Goal: Obtain resource: Download file/media

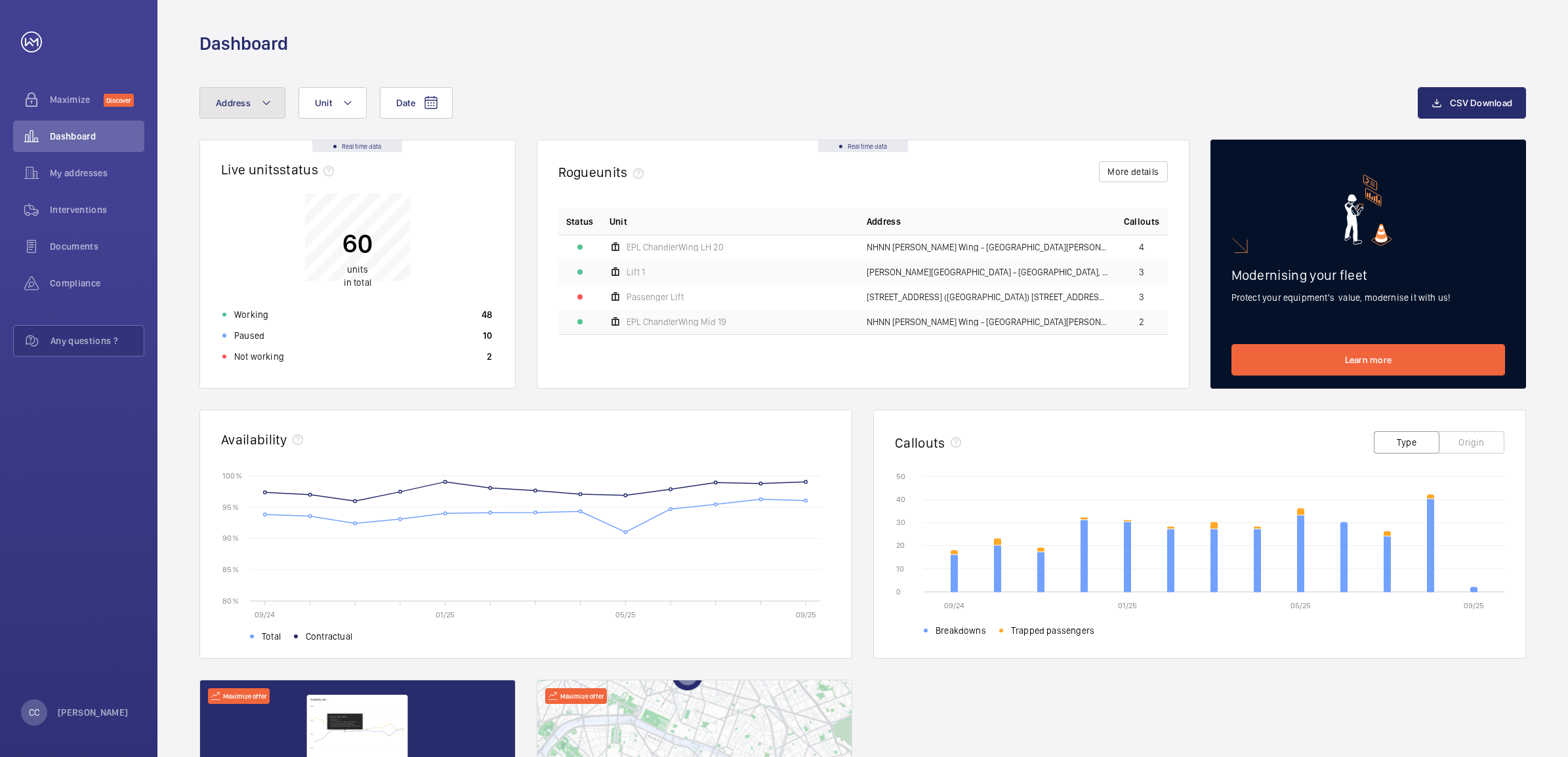
click at [237, 95] on button "Address" at bounding box center [242, 102] width 86 height 32
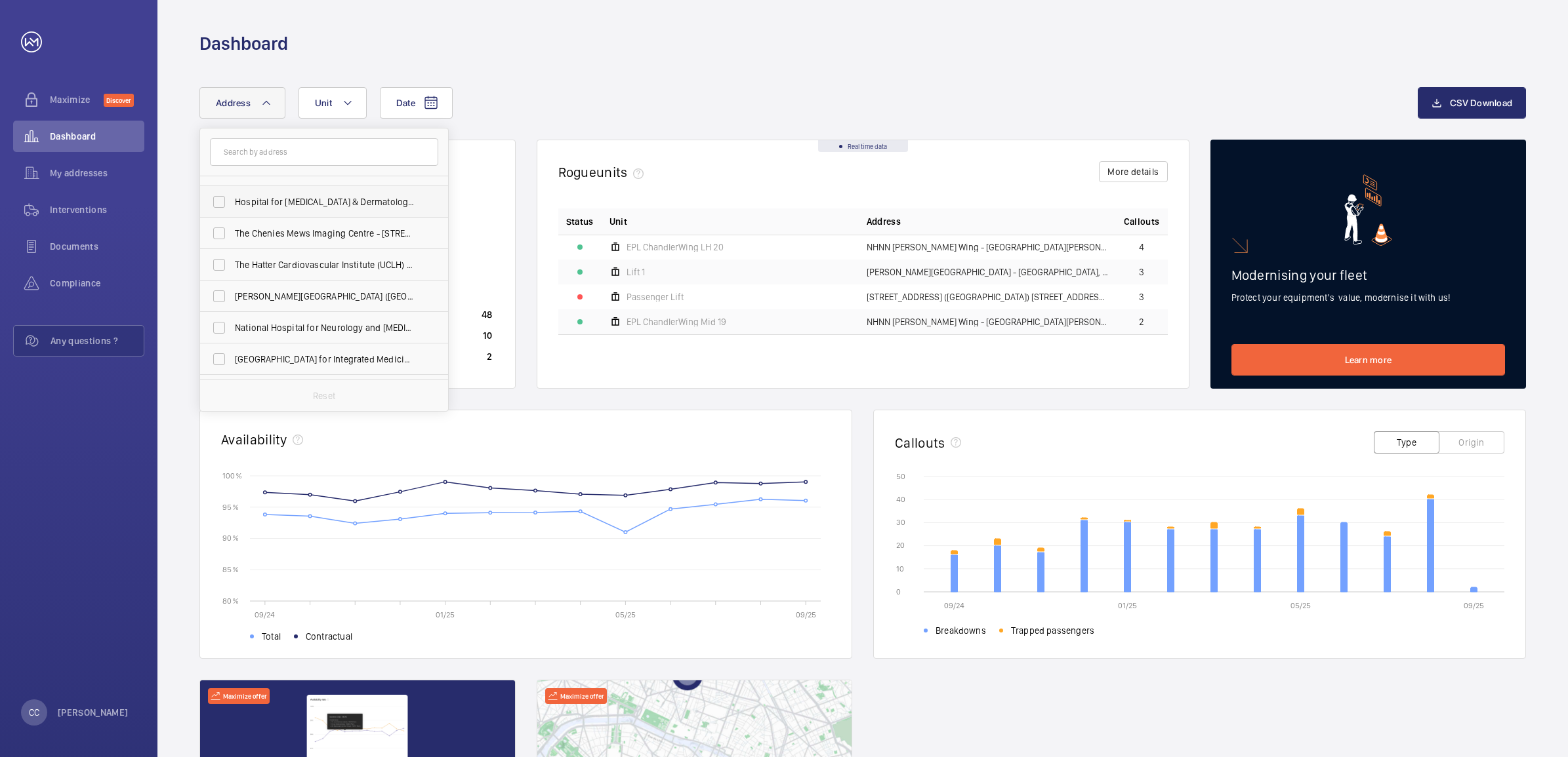
scroll to position [82, 0]
click at [223, 266] on label "[PERSON_NAME][GEOGRAPHIC_DATA] ([GEOGRAPHIC_DATA]) - [STREET_ADDRESS][PERSON_NA…" at bounding box center [314, 268] width 228 height 32
click at [223, 266] on input "[PERSON_NAME][GEOGRAPHIC_DATA] ([GEOGRAPHIC_DATA]) - [STREET_ADDRESS][PERSON_NA…" at bounding box center [219, 267] width 26 height 26
checkbox input "true"
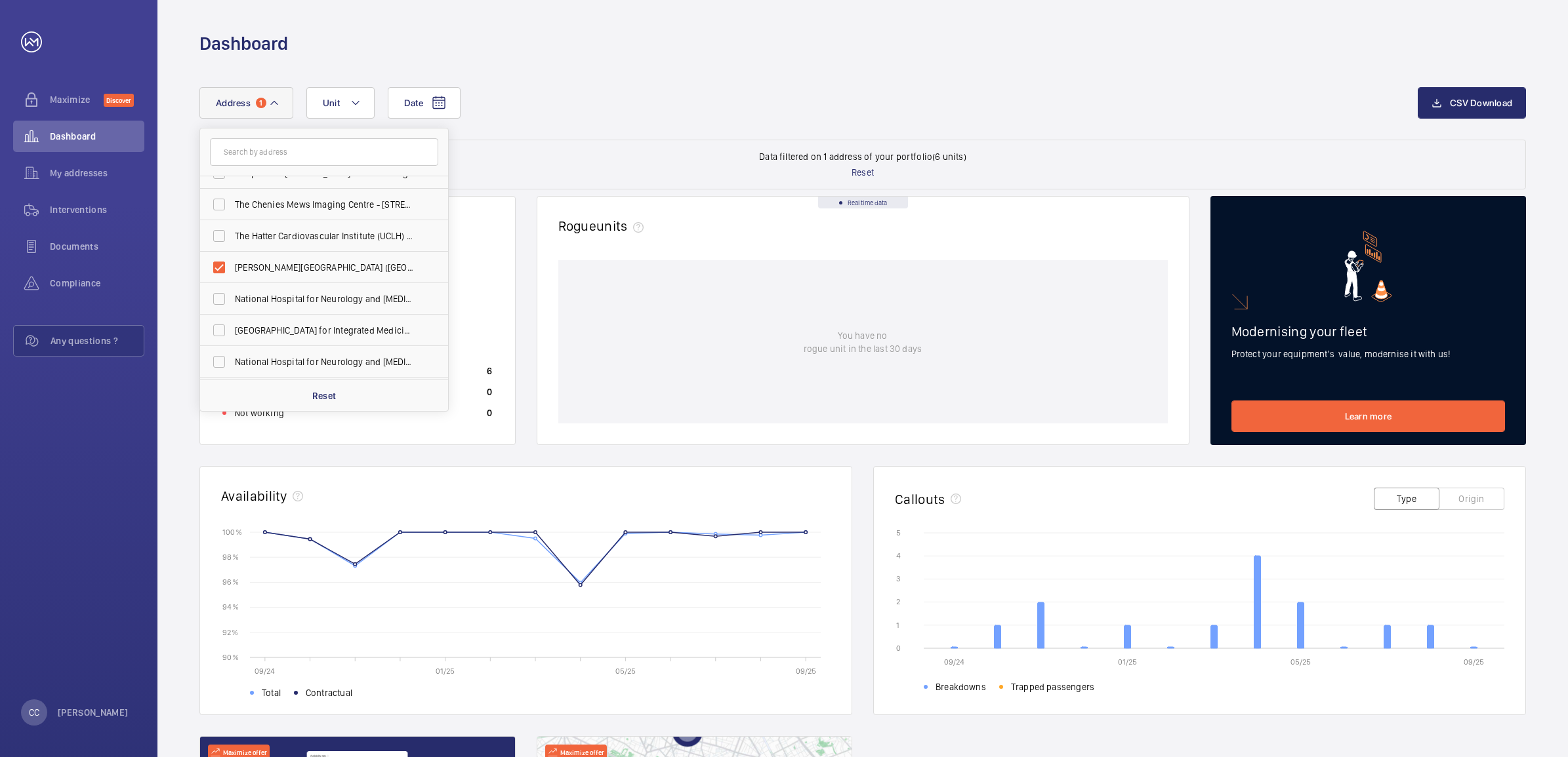
click at [558, 102] on div "Date Address 1 [GEOGRAPHIC_DATA][MEDICAL_DATA] ([GEOGRAPHIC_DATA]) - [PERSON_NA…" at bounding box center [809, 102] width 1218 height 32
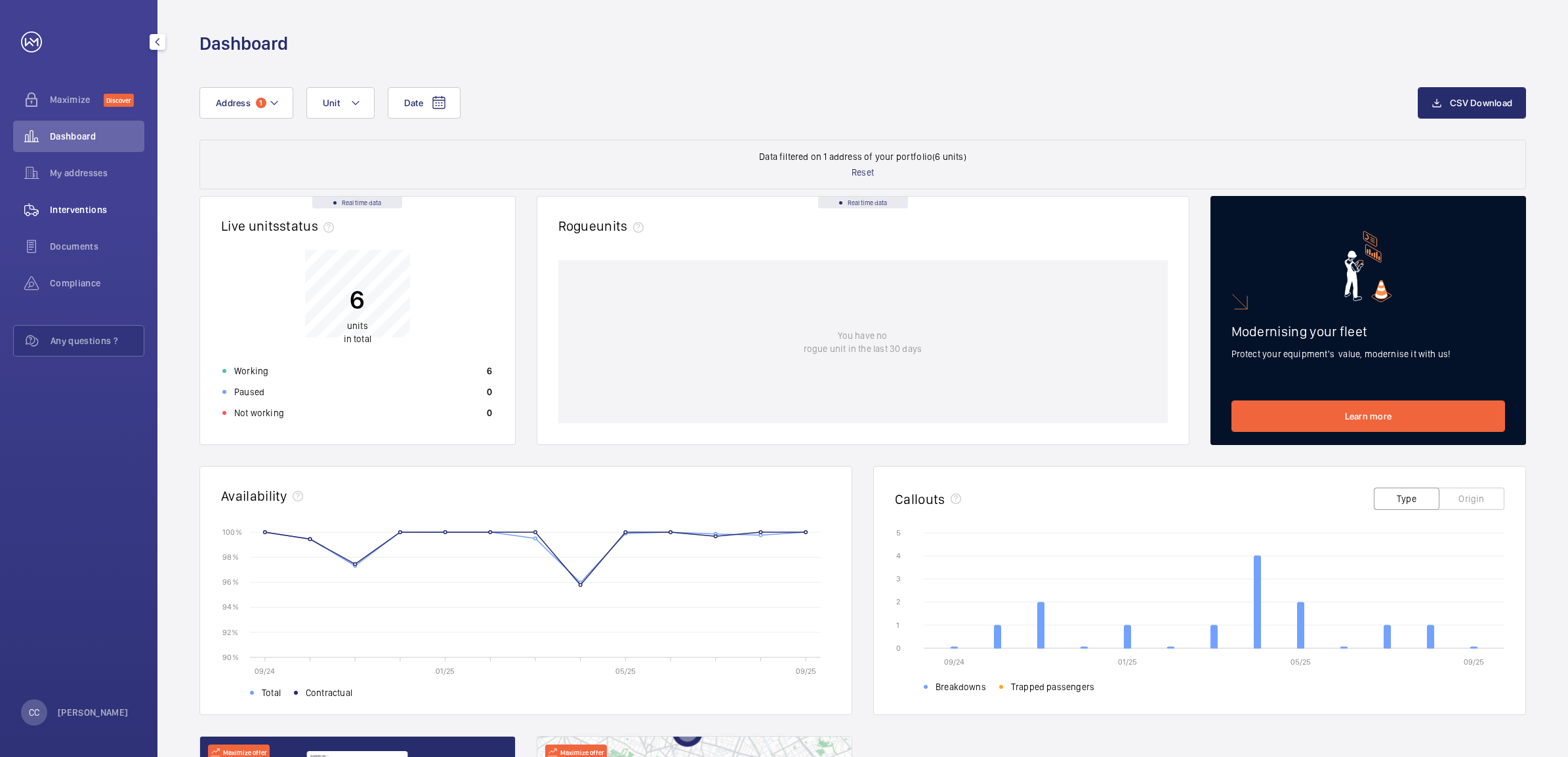
click at [77, 214] on span "Interventions" at bounding box center [97, 210] width 94 height 13
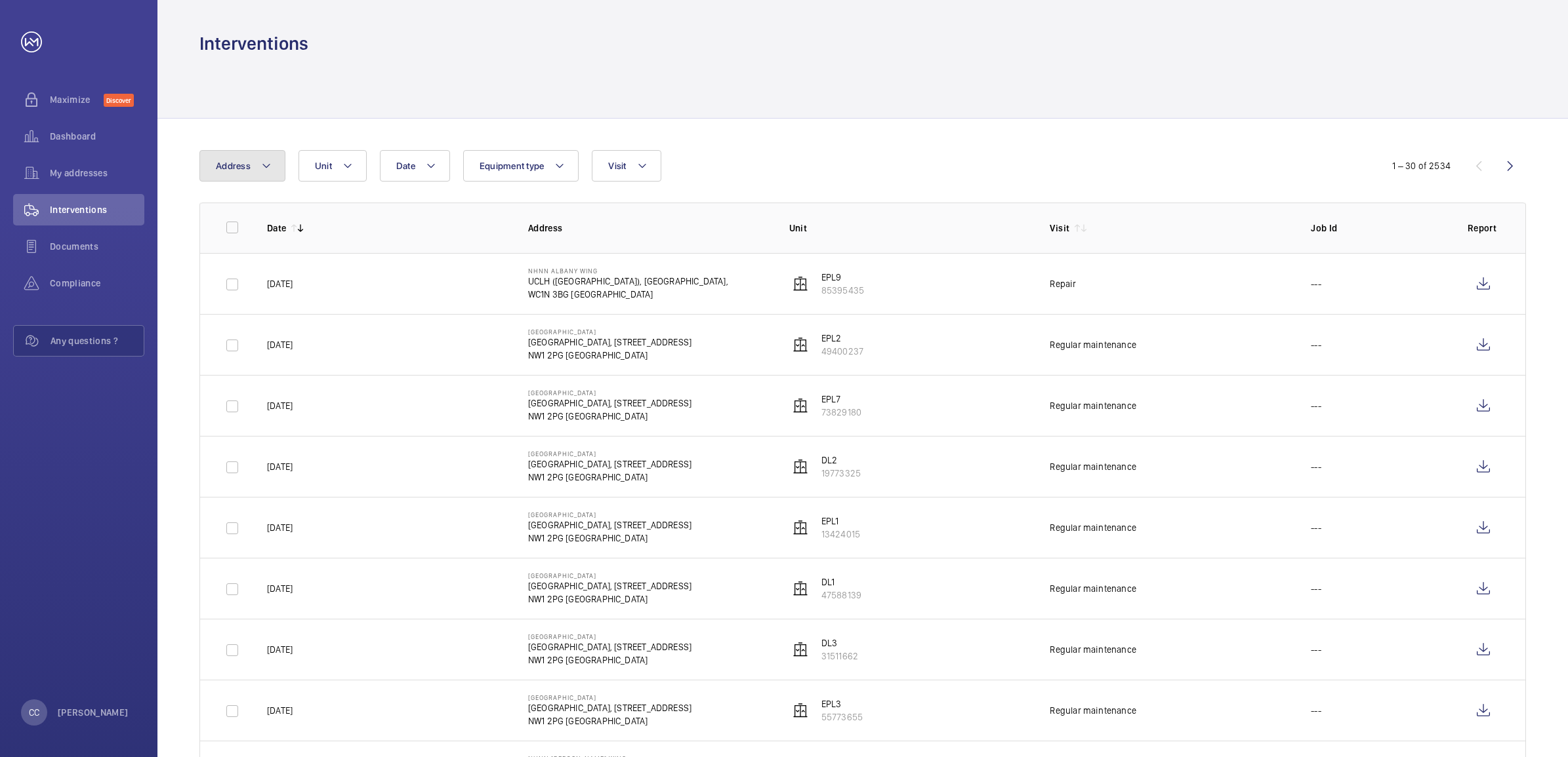
click at [267, 164] on mat-icon at bounding box center [266, 165] width 11 height 16
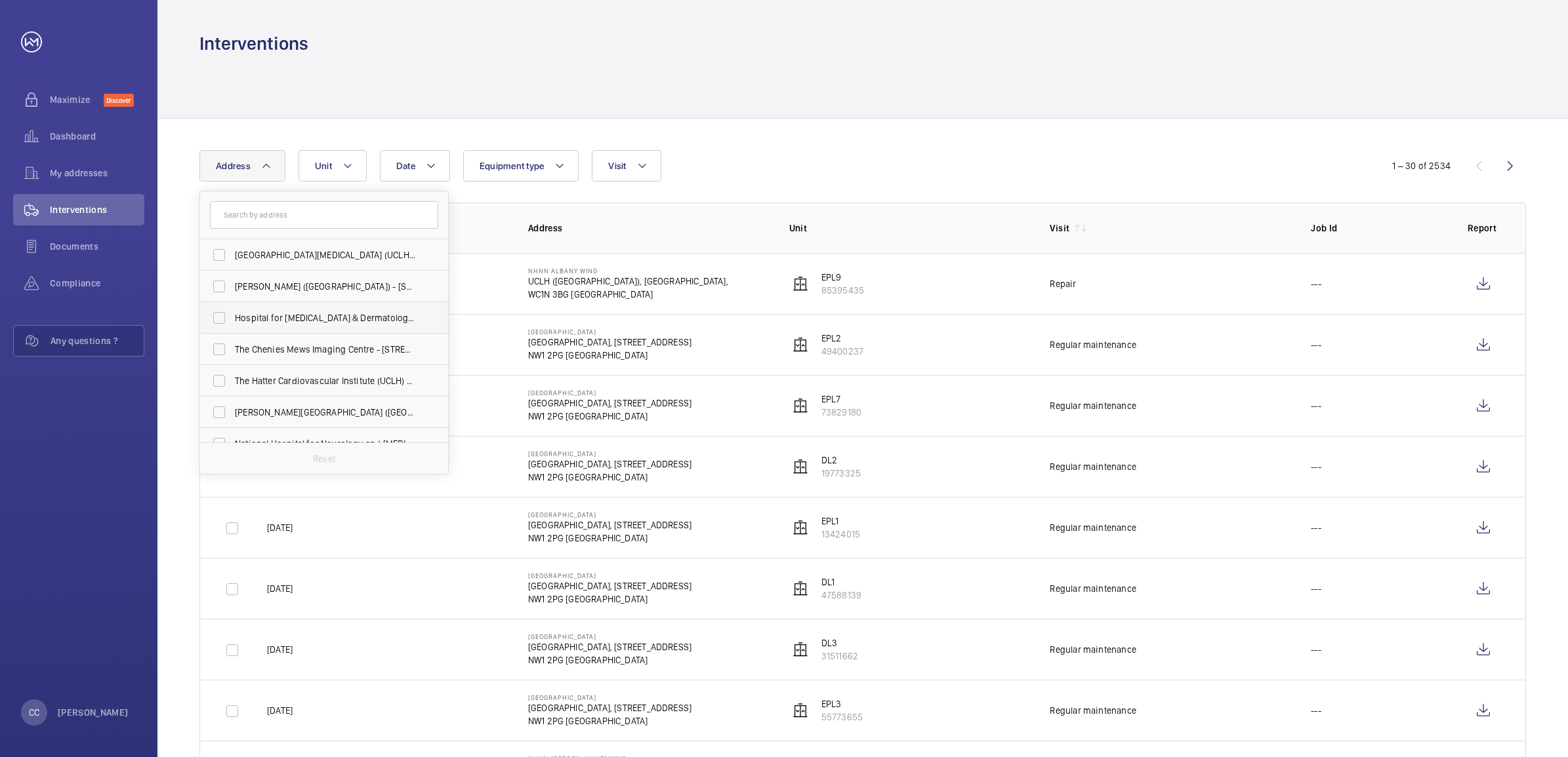
scroll to position [82, 0]
click at [222, 332] on label "[PERSON_NAME][GEOGRAPHIC_DATA] ([GEOGRAPHIC_DATA]) - [STREET_ADDRESS][PERSON_NA…" at bounding box center [314, 330] width 228 height 32
click at [222, 332] on input "[PERSON_NAME][GEOGRAPHIC_DATA] ([GEOGRAPHIC_DATA]) - [STREET_ADDRESS][PERSON_NA…" at bounding box center [219, 330] width 26 height 26
checkbox input "true"
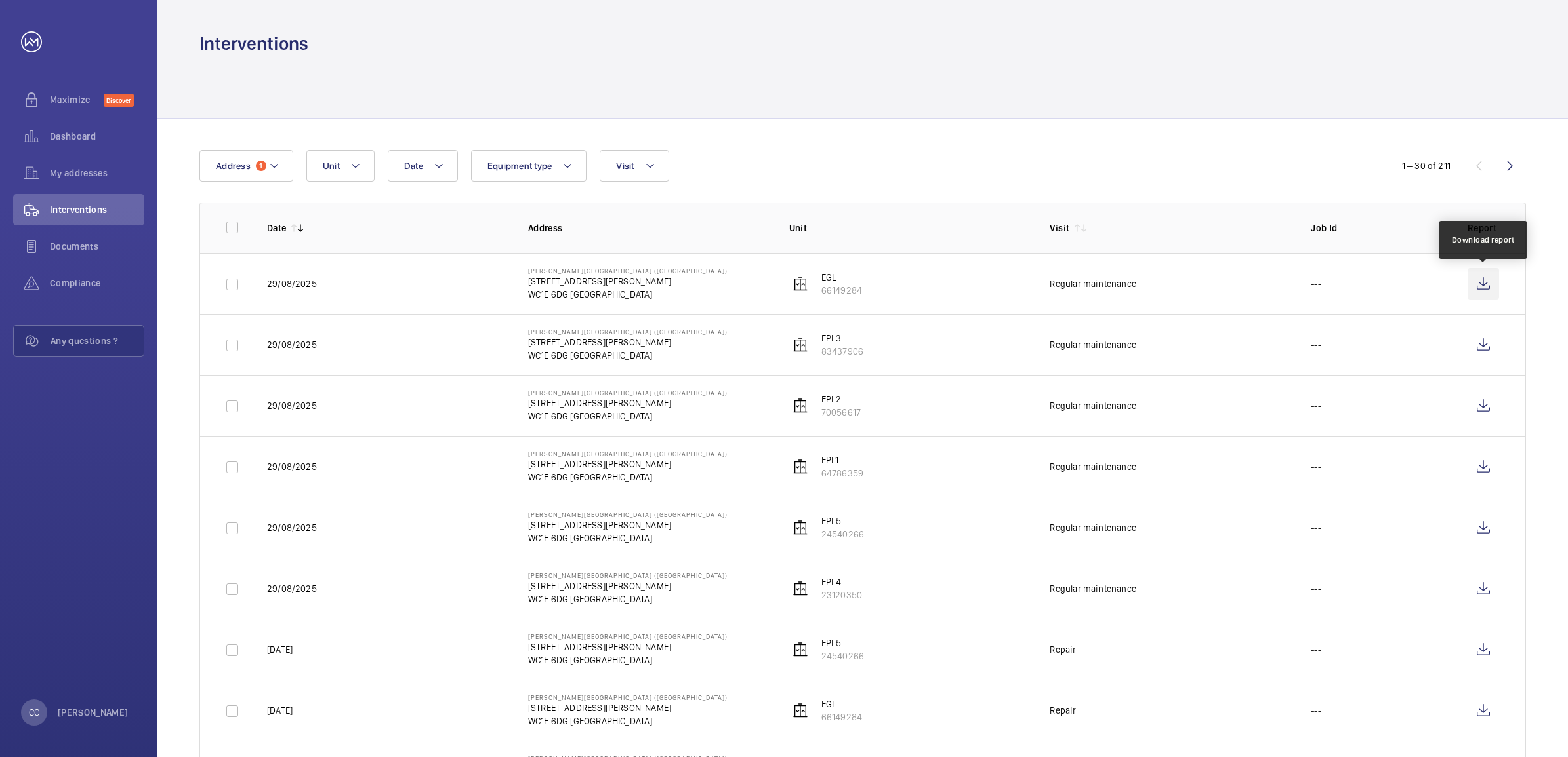
click at [1487, 286] on wm-front-icon-button at bounding box center [1483, 284] width 32 height 32
click at [1486, 345] on wm-front-icon-button at bounding box center [1483, 344] width 32 height 32
click at [1484, 408] on wm-front-icon-button at bounding box center [1483, 406] width 32 height 32
click at [1482, 467] on wm-front-icon-button at bounding box center [1483, 466] width 32 height 32
click at [1486, 533] on wm-front-icon-button at bounding box center [1483, 528] width 32 height 32
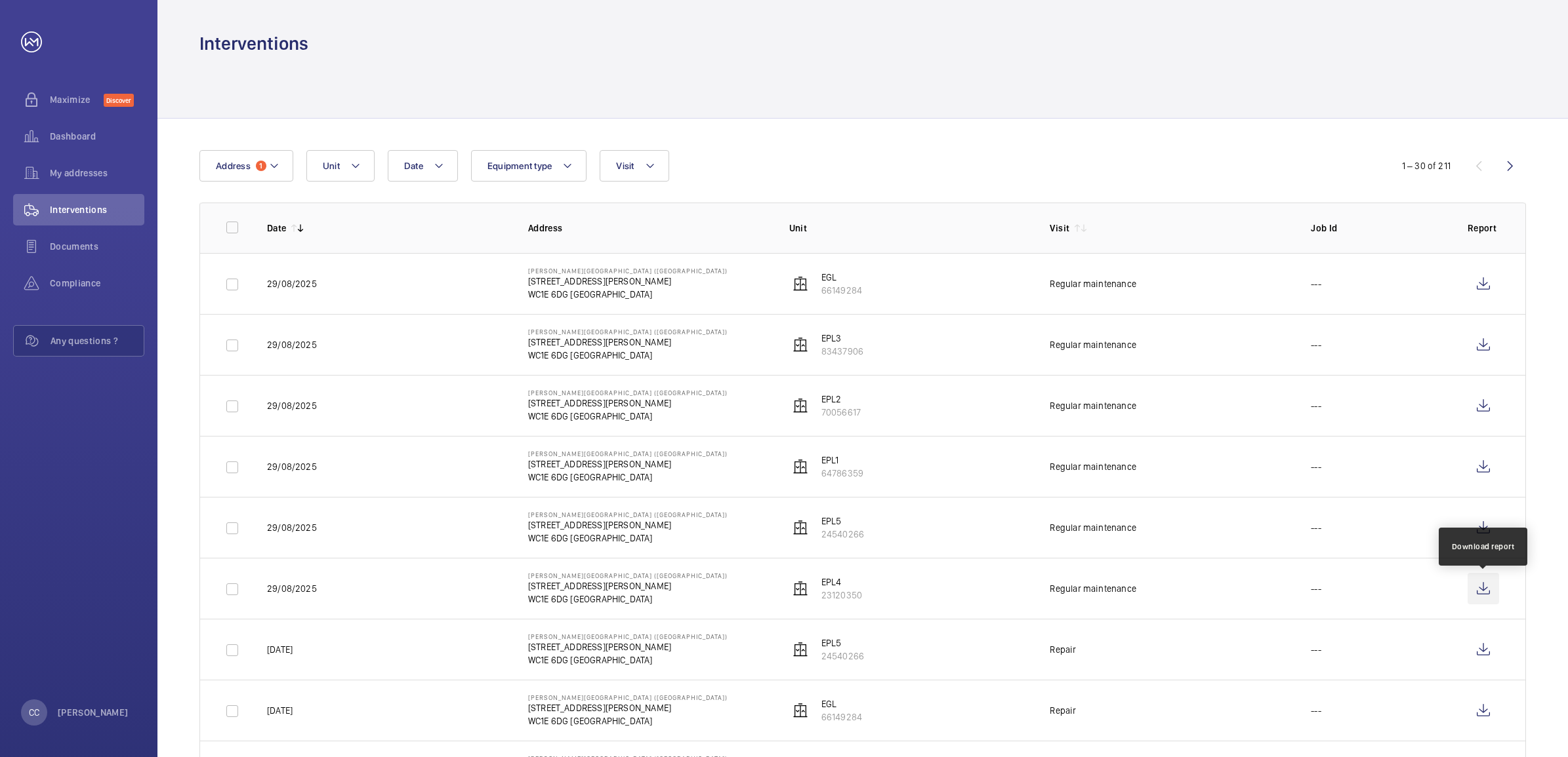
click at [1484, 590] on wm-front-icon-button at bounding box center [1483, 588] width 32 height 32
click at [70, 127] on div "Dashboard" at bounding box center [78, 136] width 132 height 32
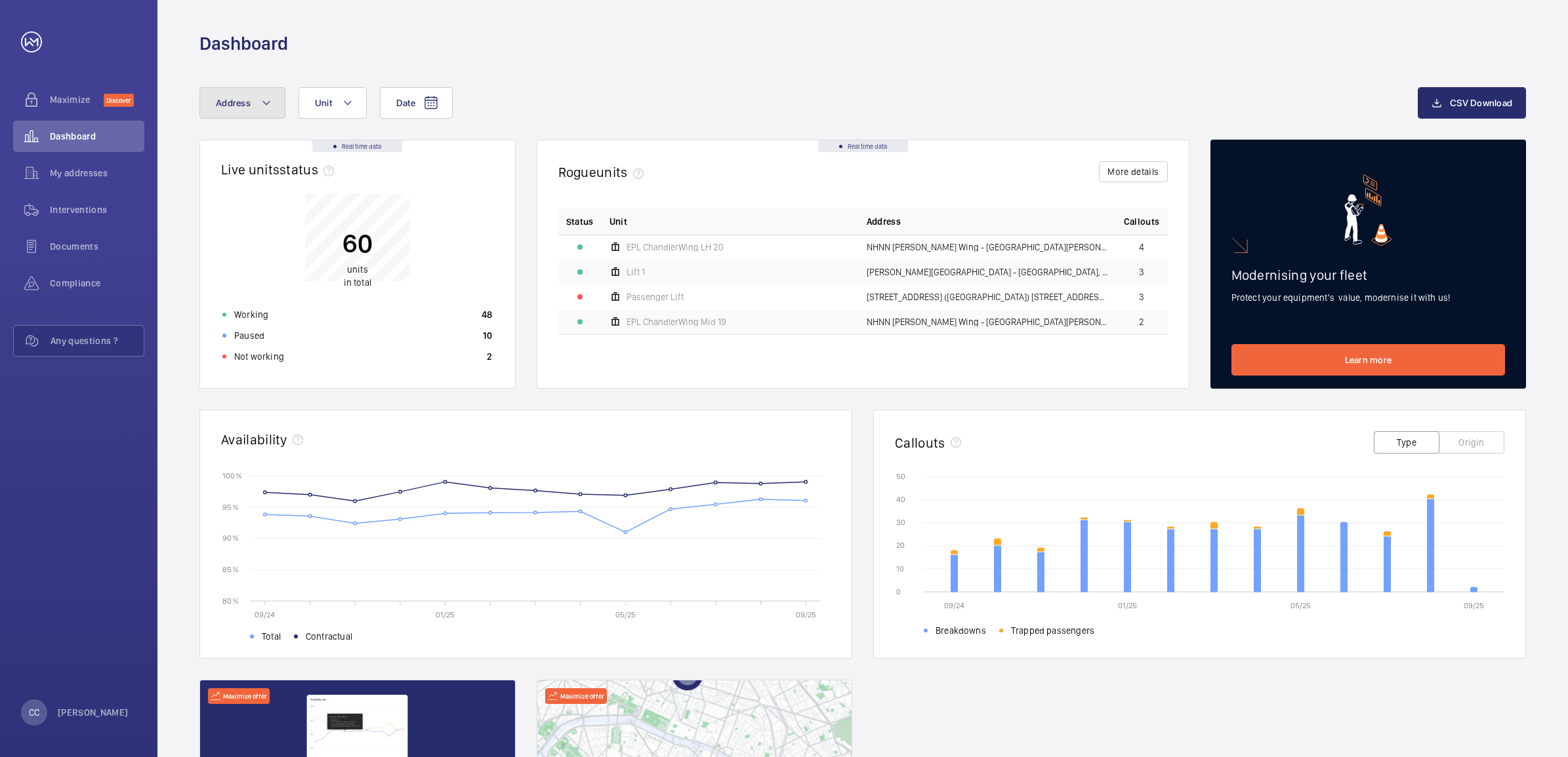
click at [251, 103] on button "Address" at bounding box center [242, 102] width 86 height 32
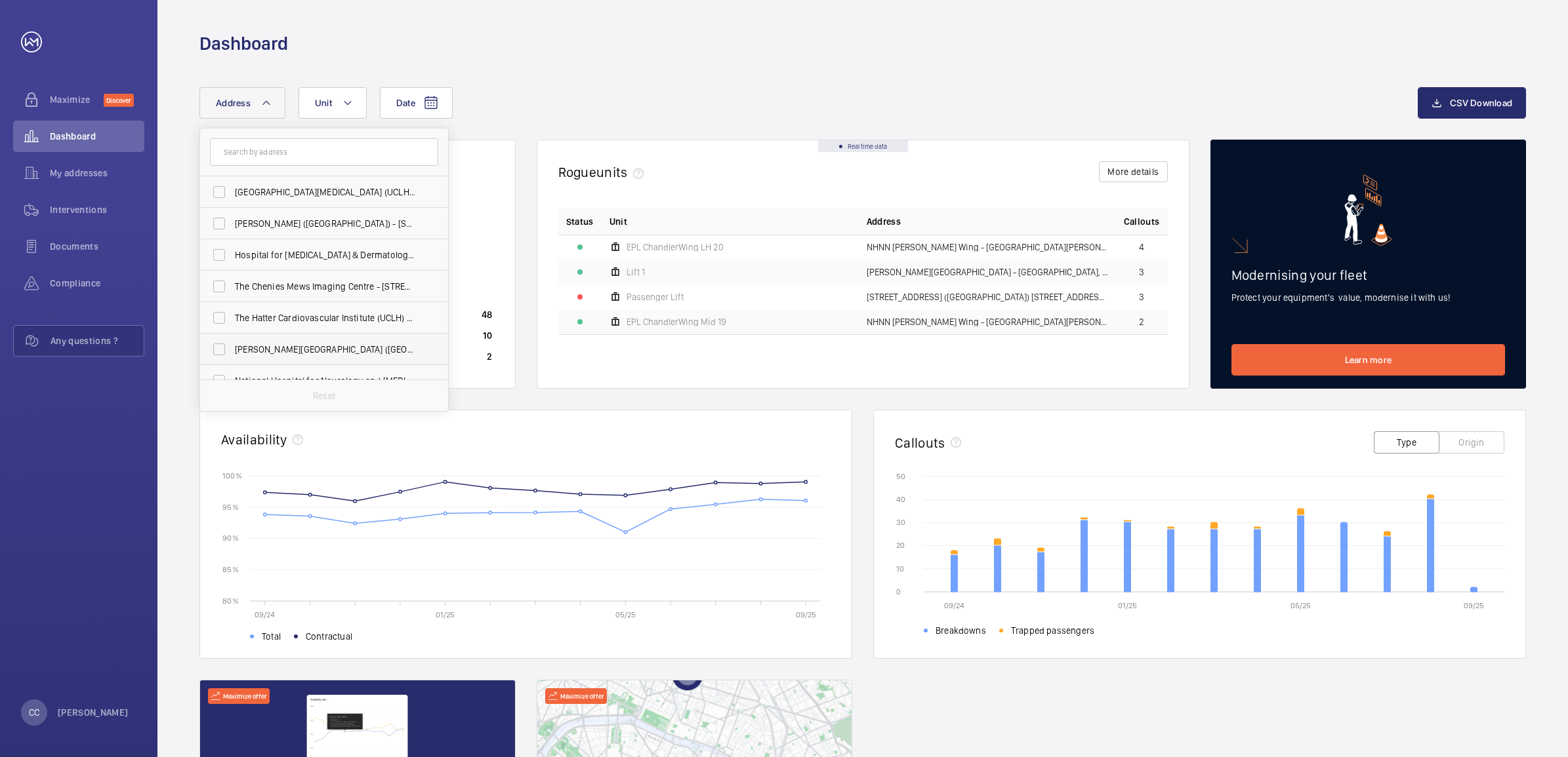
click at [269, 341] on label "[PERSON_NAME][GEOGRAPHIC_DATA] ([GEOGRAPHIC_DATA]) - [STREET_ADDRESS][PERSON_NA…" at bounding box center [314, 349] width 228 height 32
click at [232, 341] on input "[PERSON_NAME][GEOGRAPHIC_DATA] ([GEOGRAPHIC_DATA]) - [STREET_ADDRESS][PERSON_NA…" at bounding box center [219, 349] width 26 height 26
checkbox input "true"
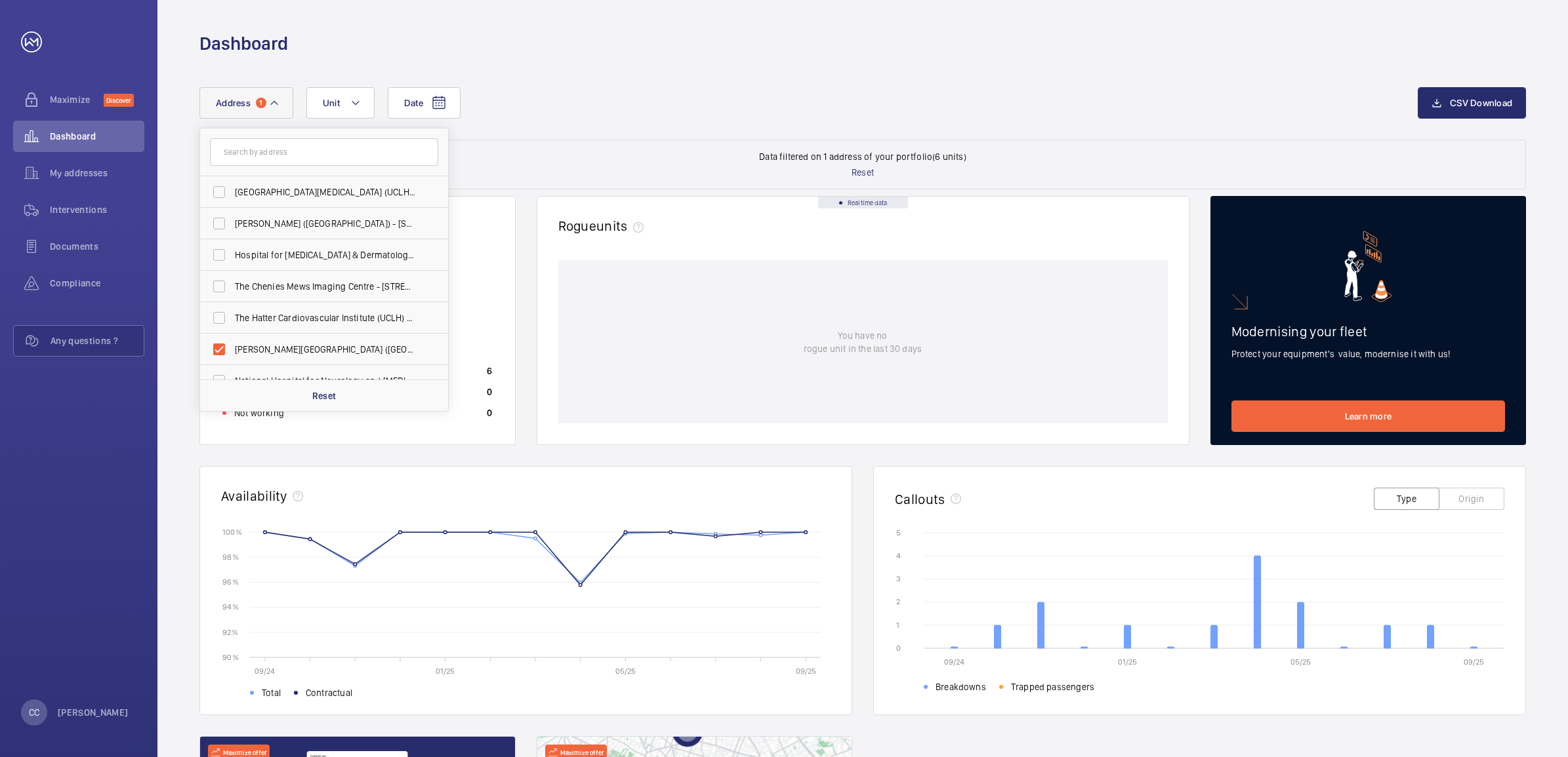
drag, startPoint x: 1533, startPoint y: 717, endPoint x: 1425, endPoint y: 656, distance: 124.0
click at [1425, 656] on div "Date Address 1 [GEOGRAPHIC_DATA][MEDICAL_DATA] ([GEOGRAPHIC_DATA]) - [PERSON_NA…" at bounding box center [862, 537] width 1410 height 961
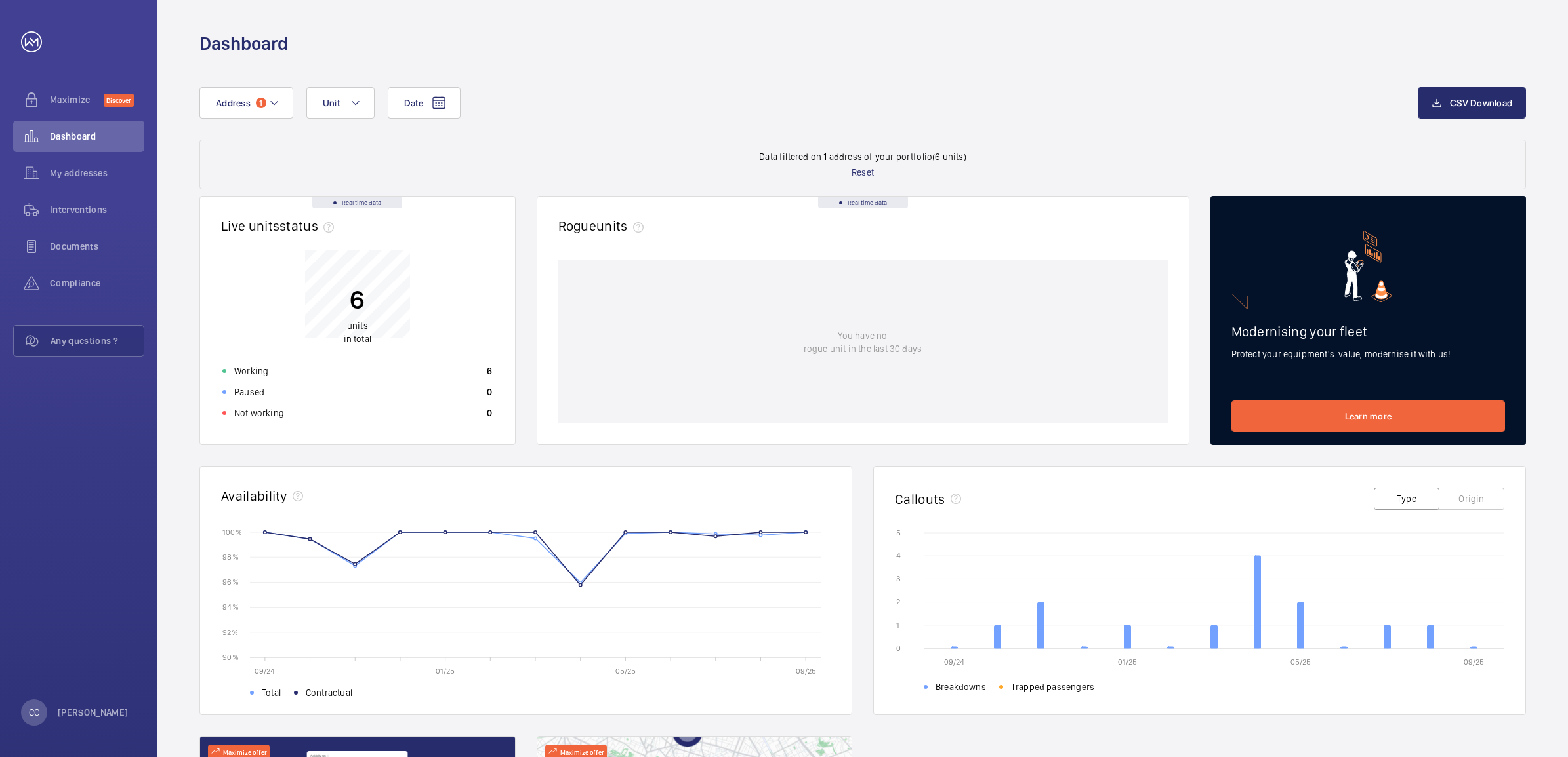
click at [1410, 713] on wm-front-card-body "09/24 01/25 05/25 09/25 0 0 1 1 2 2 3 3 4 4 5 5 Breakdowns Trapped passengers" at bounding box center [1200, 619] width 651 height 191
click at [1433, 636] on icon at bounding box center [1431, 637] width 7 height 23
click at [1428, 635] on icon at bounding box center [1431, 637] width 7 height 23
click at [1431, 634] on icon at bounding box center [1431, 637] width 7 height 23
